Goal: Obtain resource: Download file/media

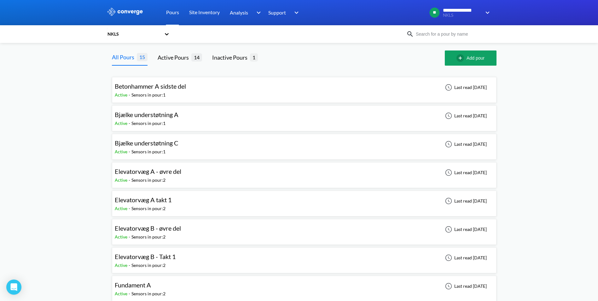
click at [294, 61] on div at bounding box center [356, 57] width 177 height 15
click at [232, 87] on div "Betonhammer A sidste del Active - Sensors in pour: 1 Last read [DATE]" at bounding box center [304, 90] width 379 height 20
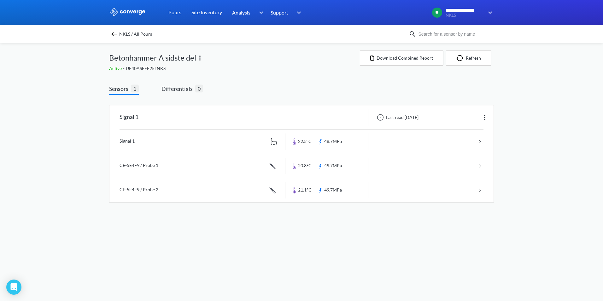
click at [129, 34] on span "NKLS / All Pours" at bounding box center [135, 34] width 33 height 9
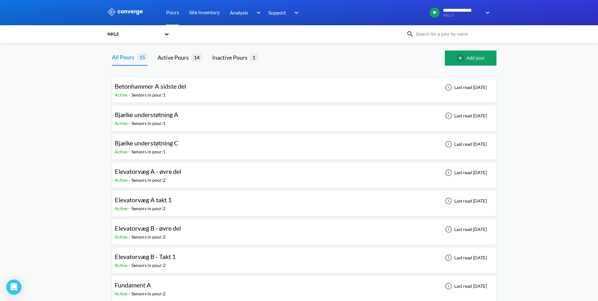
click at [214, 92] on div "Betonhammer A sidste del Active - Sensors in pour: 1 Last read [DATE]" at bounding box center [304, 90] width 379 height 20
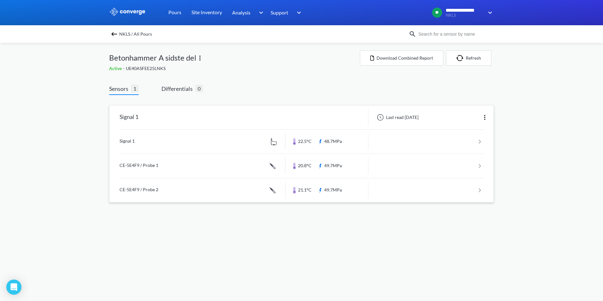
click at [219, 139] on link at bounding box center [302, 142] width 364 height 24
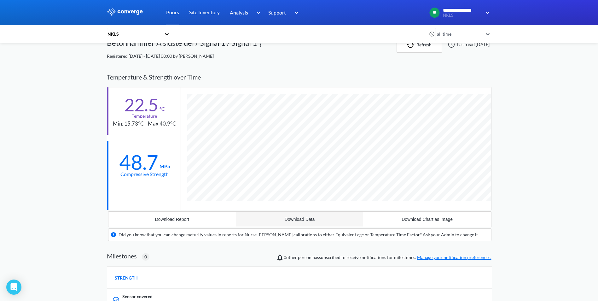
scroll to position [398, 385]
click at [190, 217] on button "Download Report" at bounding box center [172, 219] width 128 height 15
click at [556, 110] on div "**********" at bounding box center [299, 213] width 598 height 454
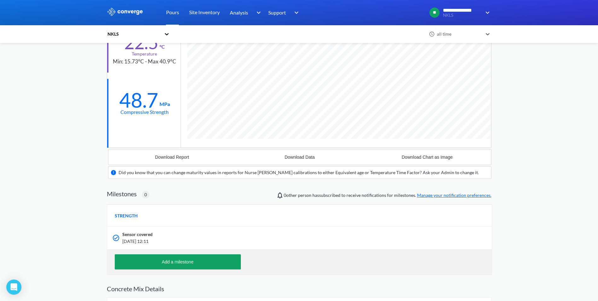
scroll to position [0, 0]
